Goal: Task Accomplishment & Management: Complete application form

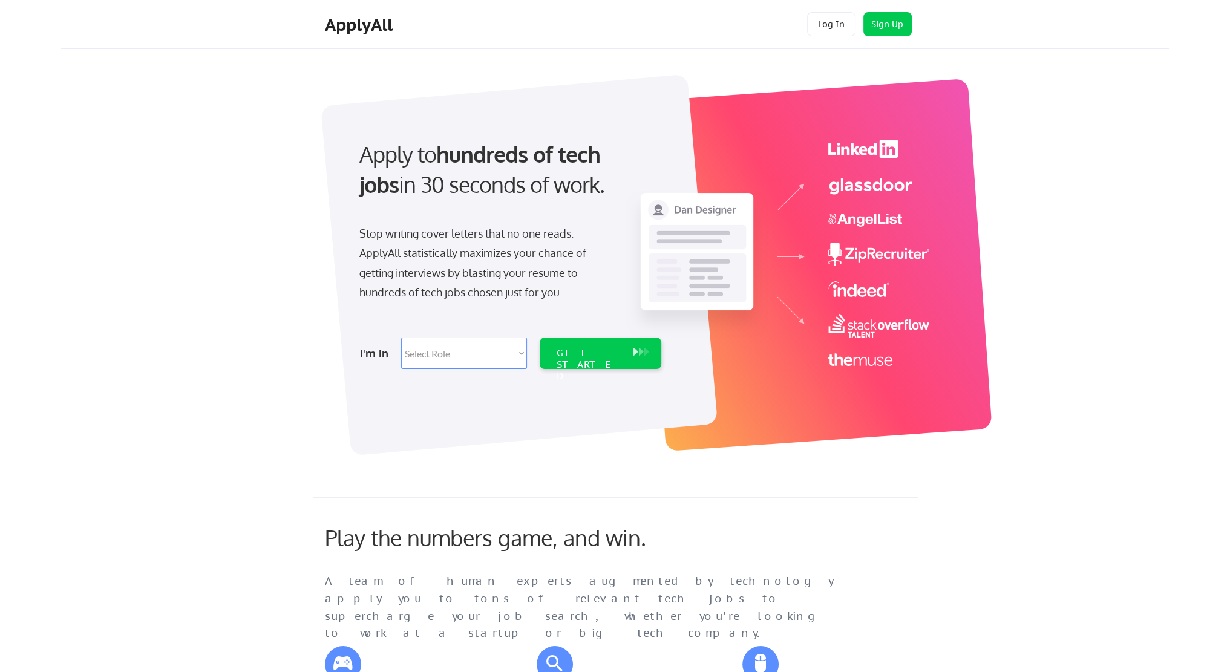
click at [488, 348] on select "Select Role Software Engineering Product Management Customer Success Sales UI/U…" at bounding box center [464, 353] width 126 height 31
select select ""product""
click at [401, 338] on select "Select Role Software Engineering Product Management Customer Success Sales UI/U…" at bounding box center [464, 353] width 126 height 31
select select ""product""
click at [467, 361] on select "Select Role Software Engineering Product Management Customer Success Sales UI/U…" at bounding box center [464, 353] width 126 height 31
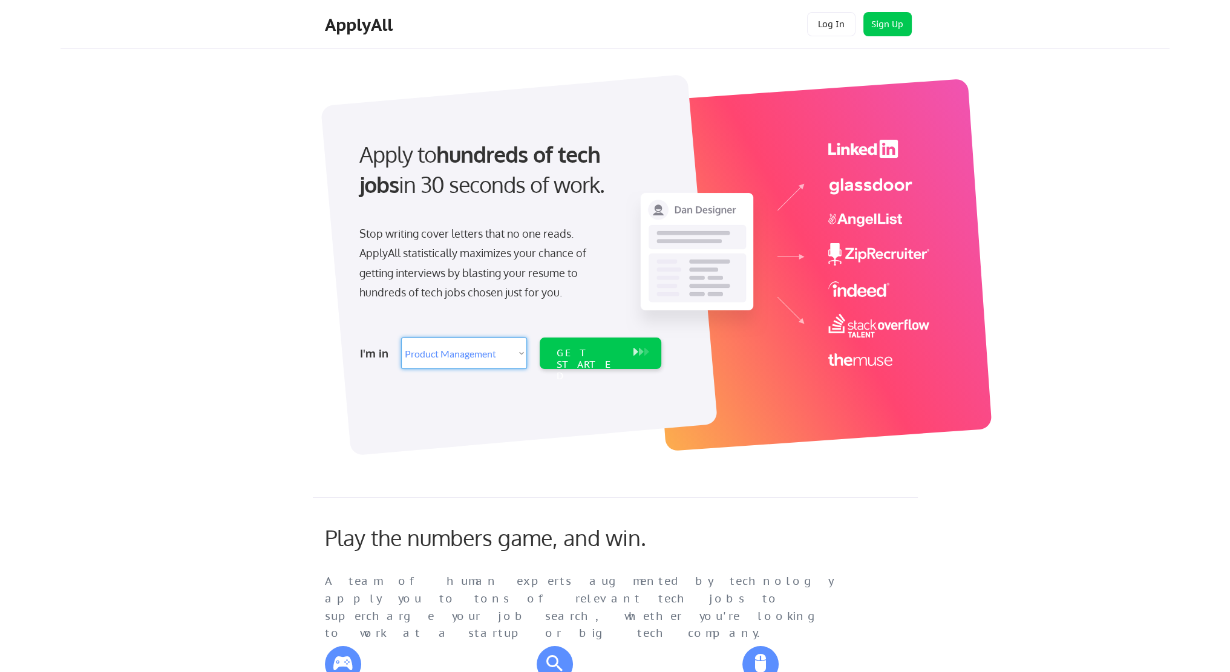
select select ""tech_finance_biz_ops_cos""
click at [401, 338] on select "Select Role Software Engineering Product Management Customer Success Sales UI/U…" at bounding box center [464, 353] width 126 height 31
select select ""tech_finance_biz_ops_cos""
click at [619, 360] on div "GET STARTED" at bounding box center [588, 353] width 77 height 31
select select ""tech_finance_biz_ops_cos""
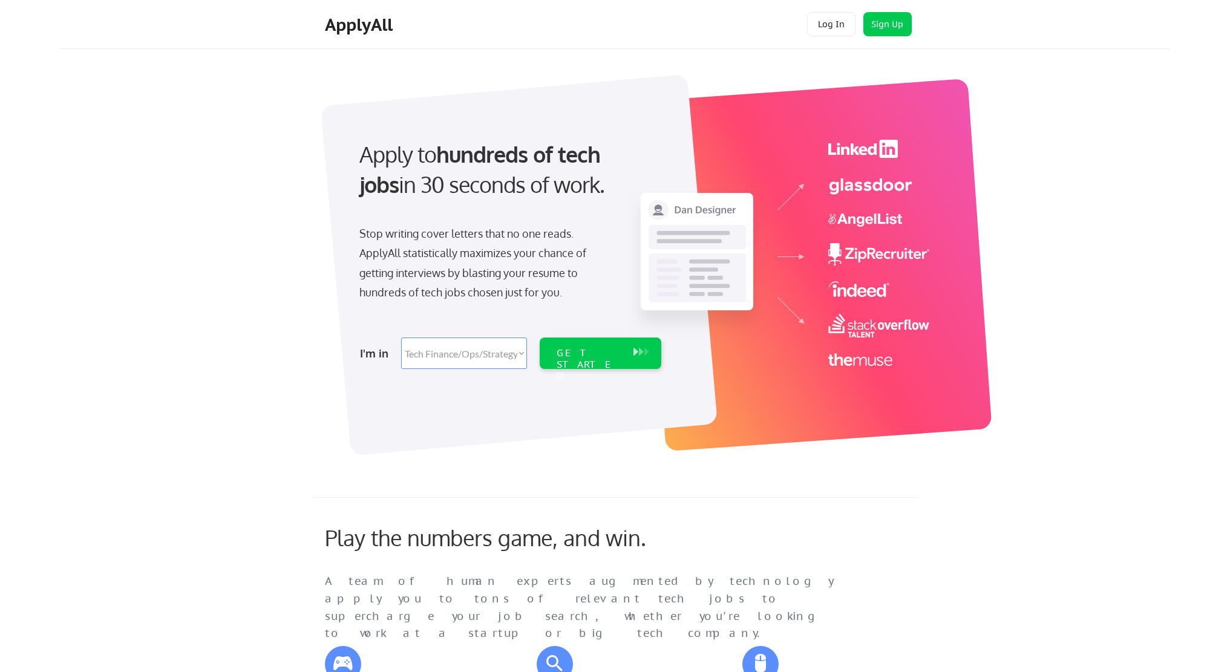
select select ""tech_finance_biz_ops_cos""
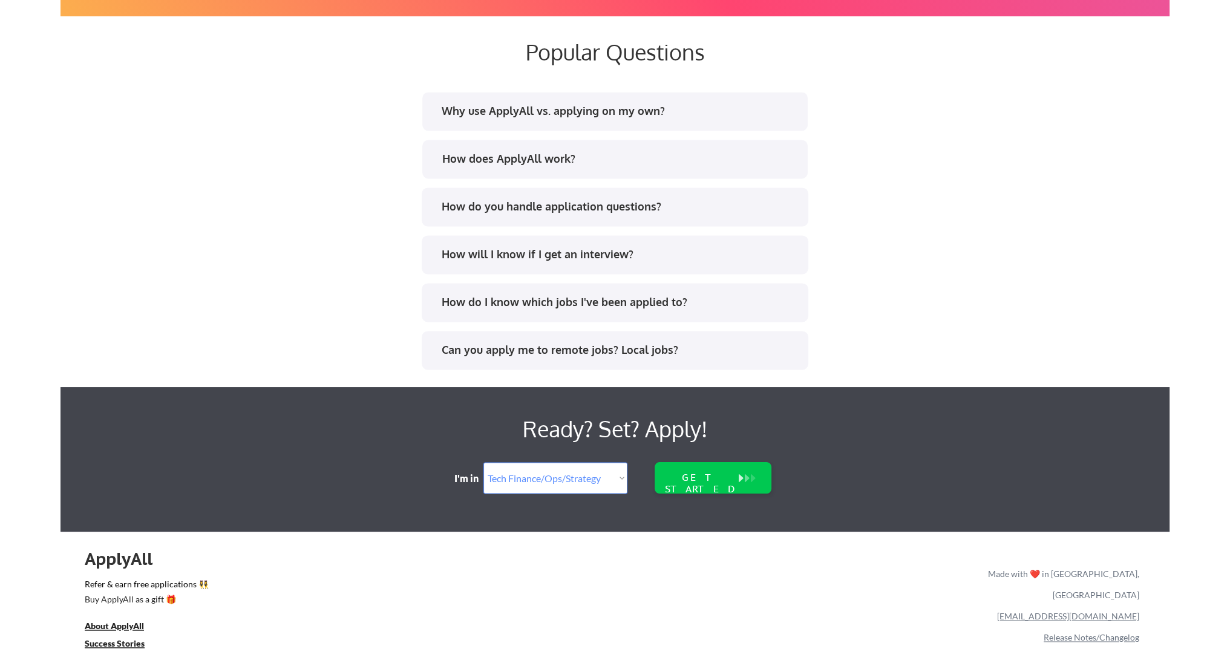
scroll to position [2352, 0]
